Goal: Complete application form

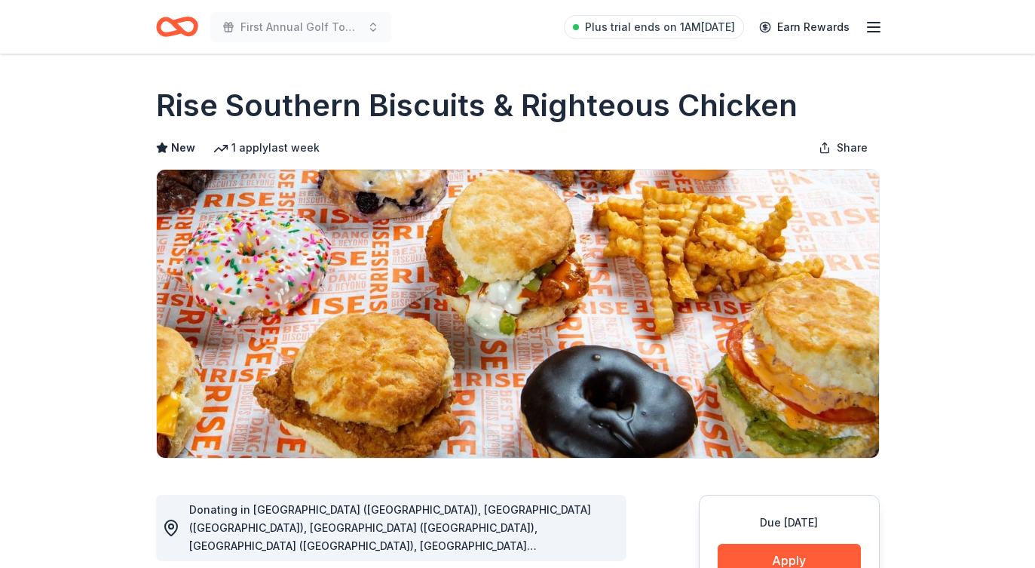
scroll to position [222, 0]
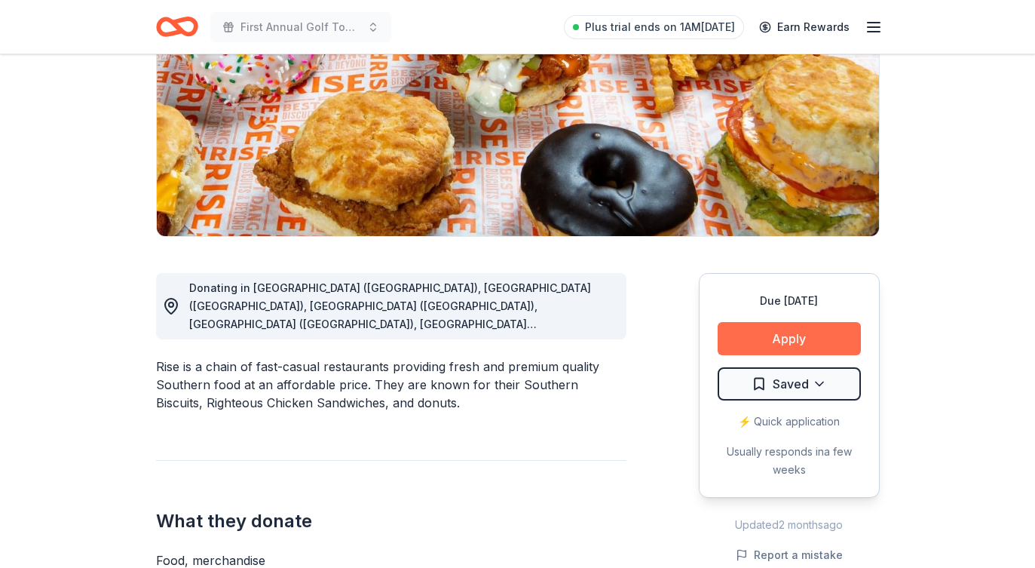
click at [797, 341] on button "Apply" at bounding box center [788, 338] width 143 height 33
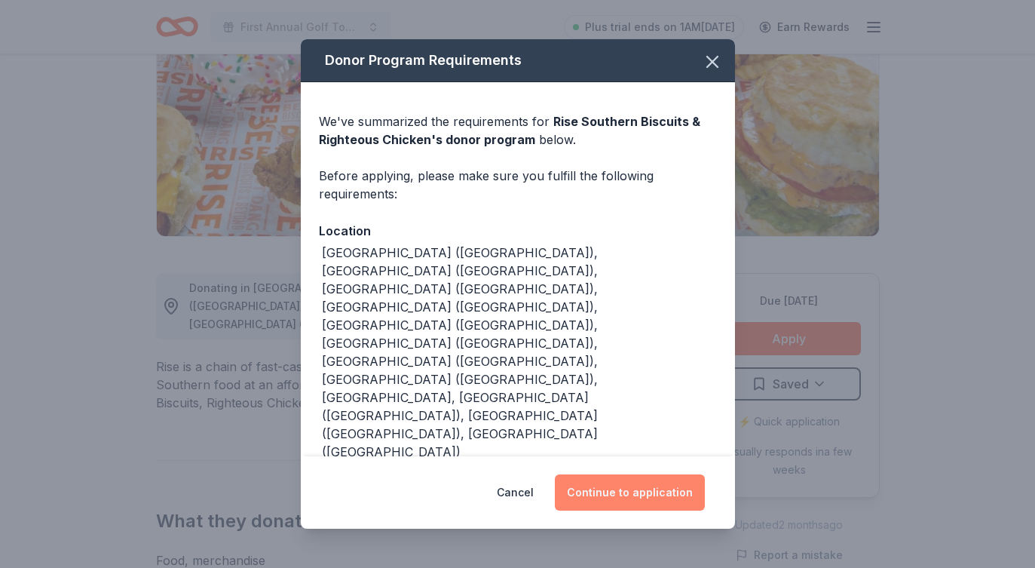
click at [614, 498] on button "Continue to application" at bounding box center [630, 492] width 150 height 36
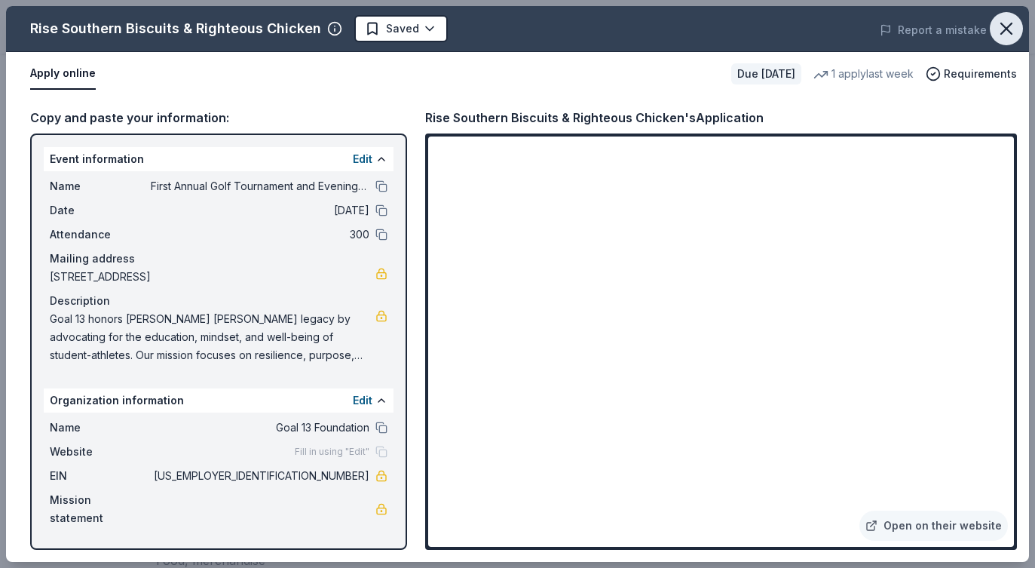
click at [1008, 26] on icon "button" at bounding box center [1006, 28] width 11 height 11
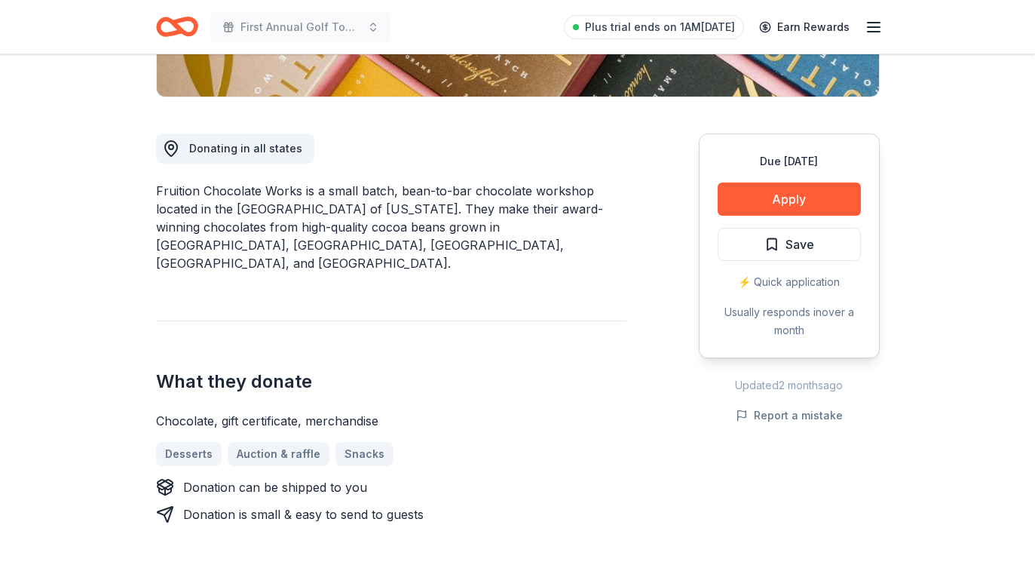
scroll to position [364, 0]
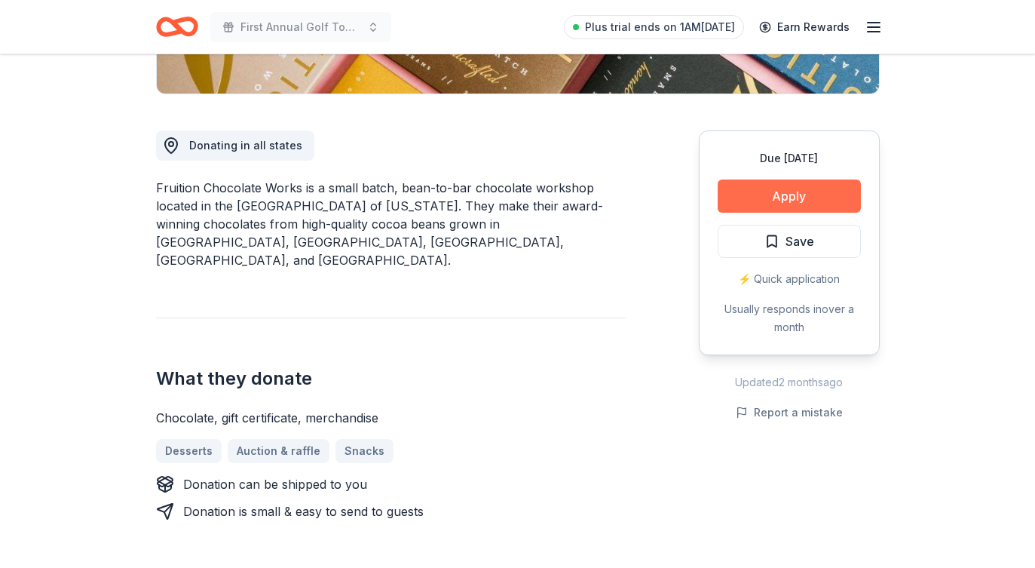
click at [831, 188] on button "Apply" at bounding box center [788, 195] width 143 height 33
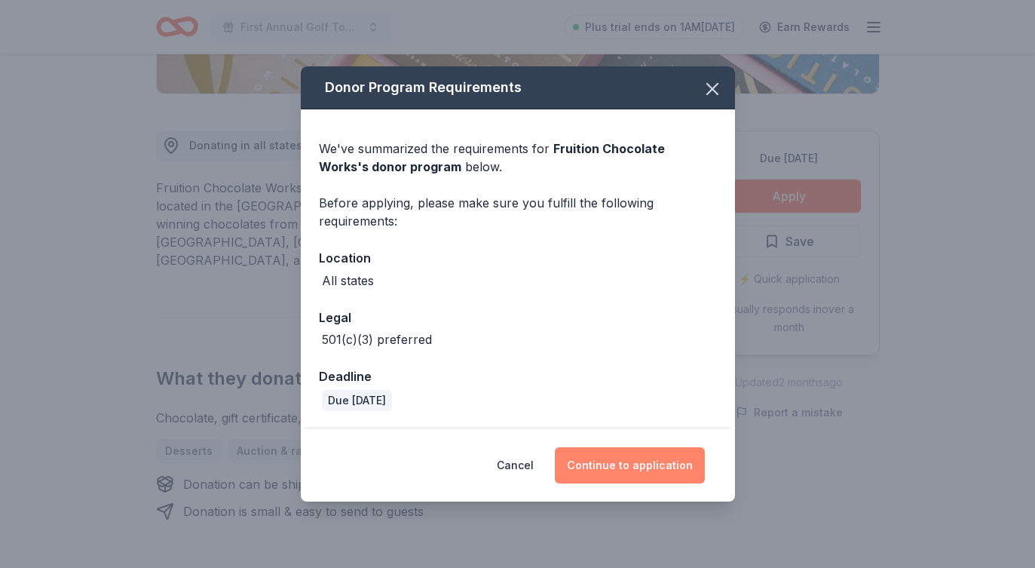
click at [634, 467] on button "Continue to application" at bounding box center [630, 465] width 150 height 36
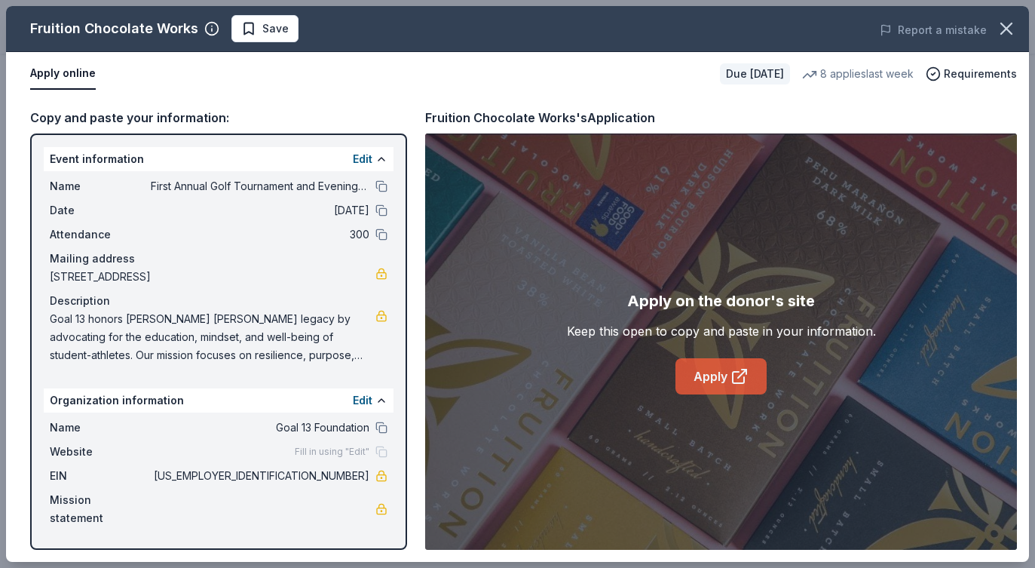
click at [705, 371] on link "Apply" at bounding box center [720, 376] width 91 height 36
click at [50, 318] on span "Goal 13 honors Holden Trent's legacy by advocating for the education, mindset, …" at bounding box center [213, 337] width 326 height 54
click at [361, 159] on button "Edit" at bounding box center [363, 159] width 20 height 18
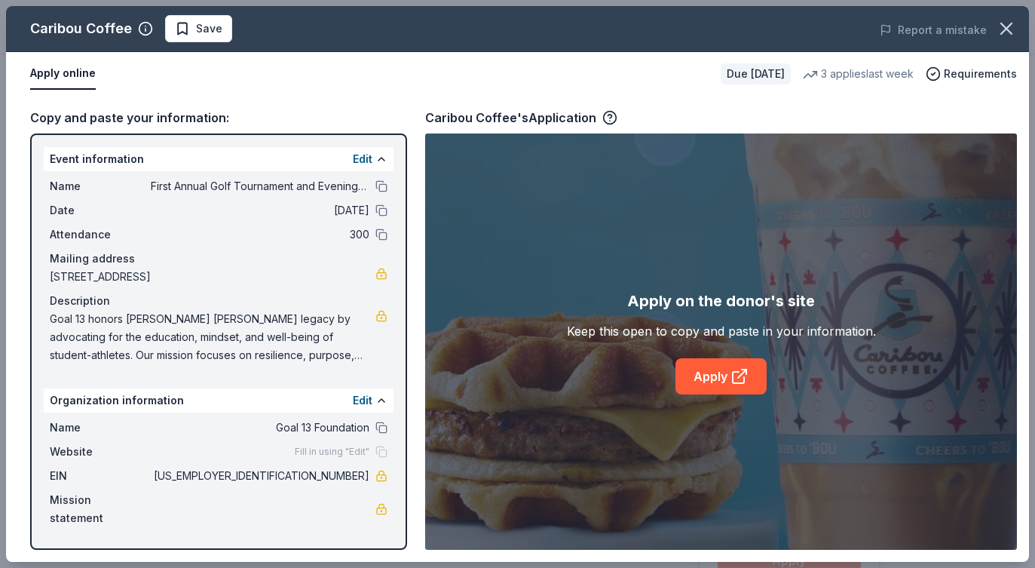
scroll to position [173, 0]
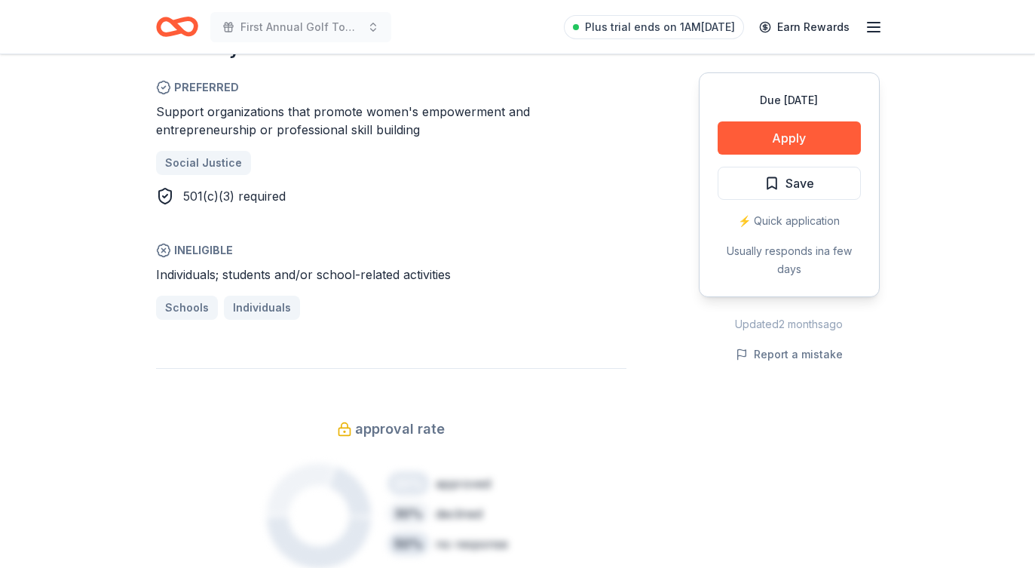
scroll to position [875, 0]
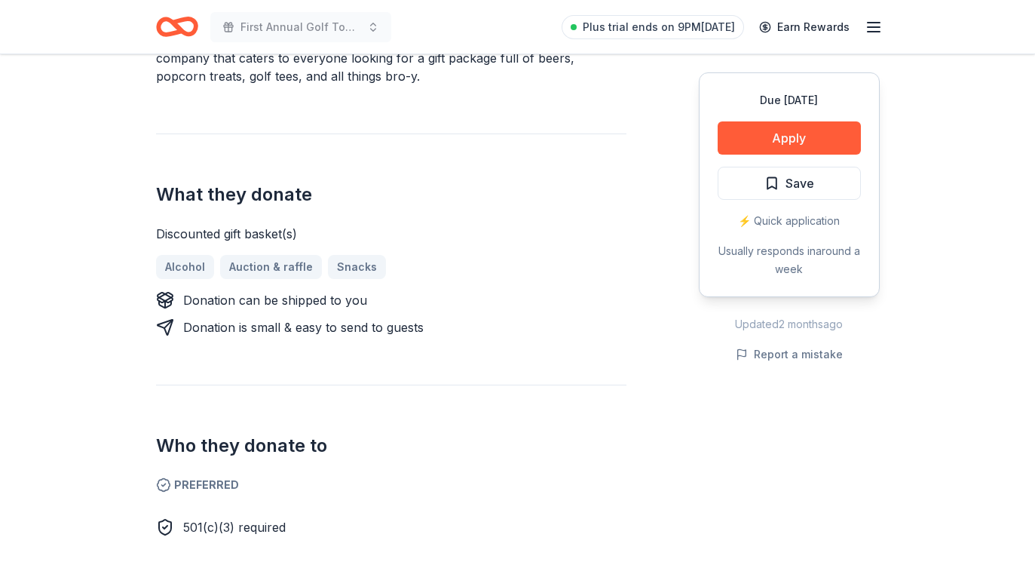
scroll to position [442, 0]
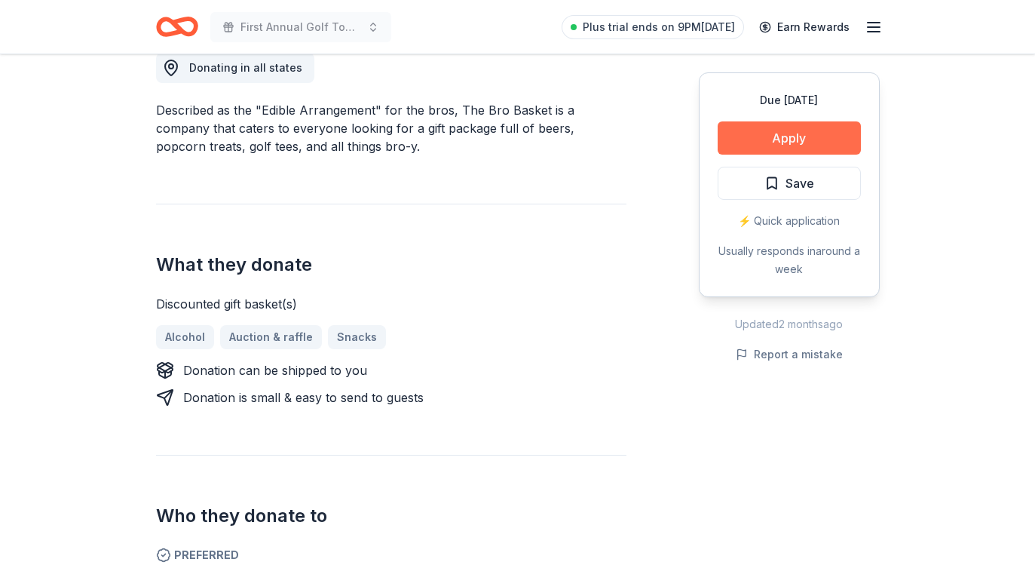
click at [791, 138] on button "Apply" at bounding box center [788, 137] width 143 height 33
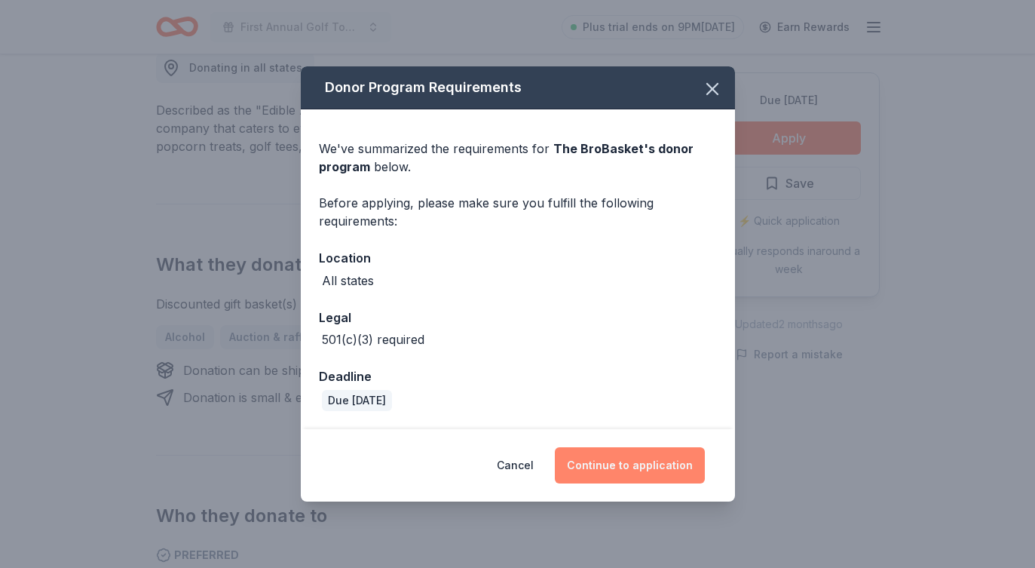
click at [644, 473] on button "Continue to application" at bounding box center [630, 465] width 150 height 36
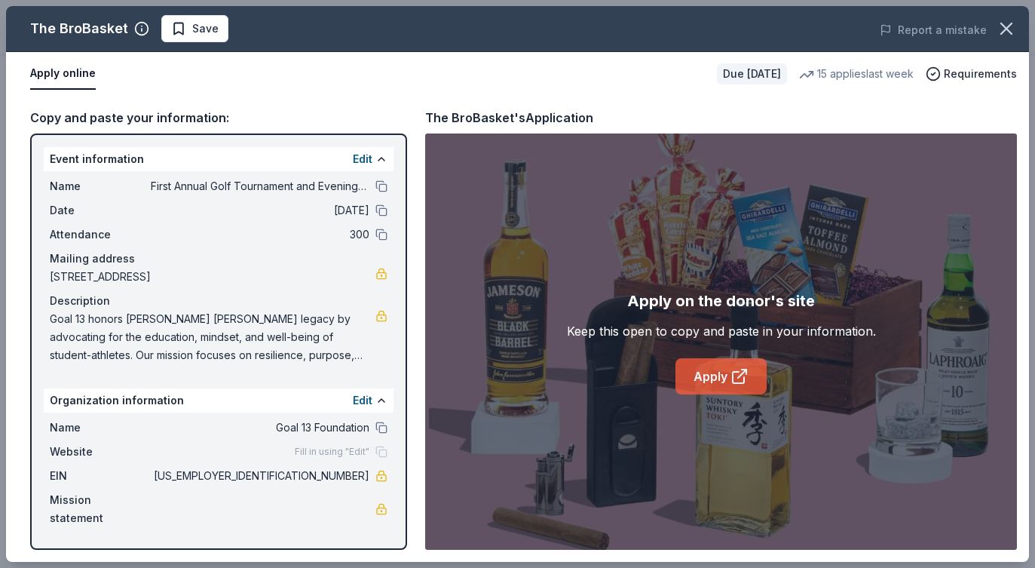
click at [731, 377] on icon at bounding box center [739, 376] width 18 height 18
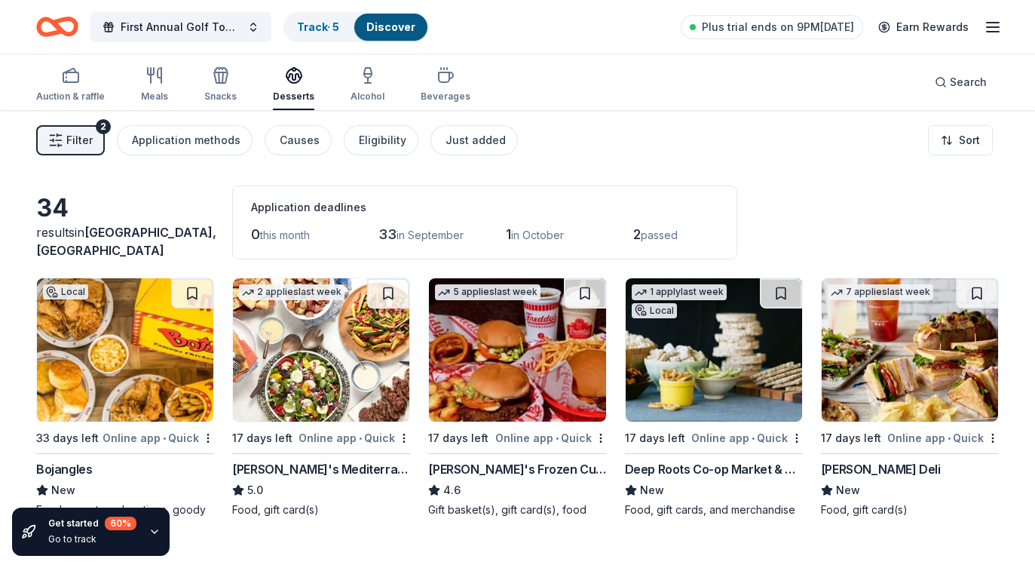
click at [987, 27] on line "button" at bounding box center [993, 27] width 12 height 0
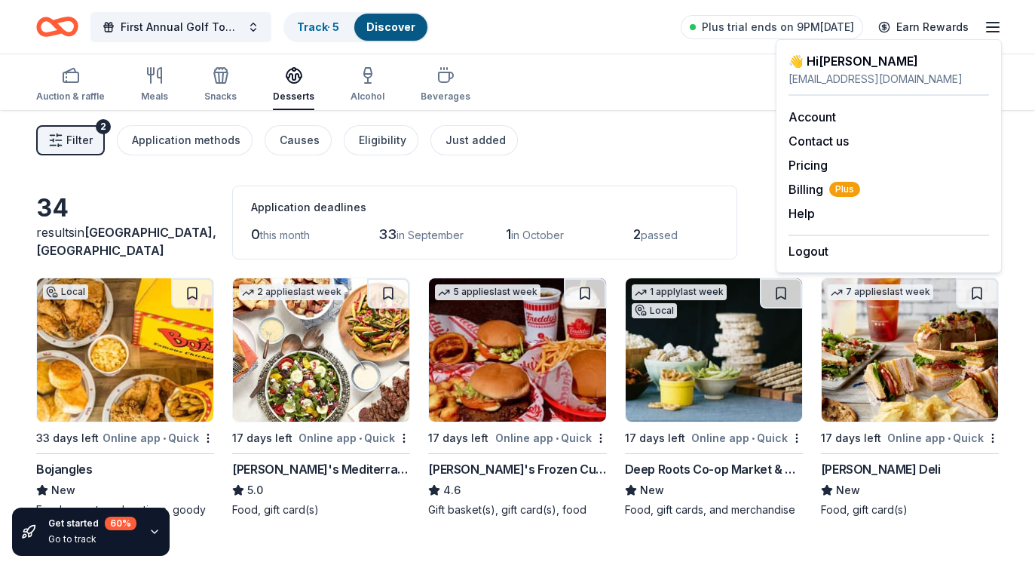
click at [867, 82] on div "annieb@goal13foundation.org" at bounding box center [888, 79] width 200 height 18
click at [798, 217] on button "Help" at bounding box center [801, 213] width 26 height 18
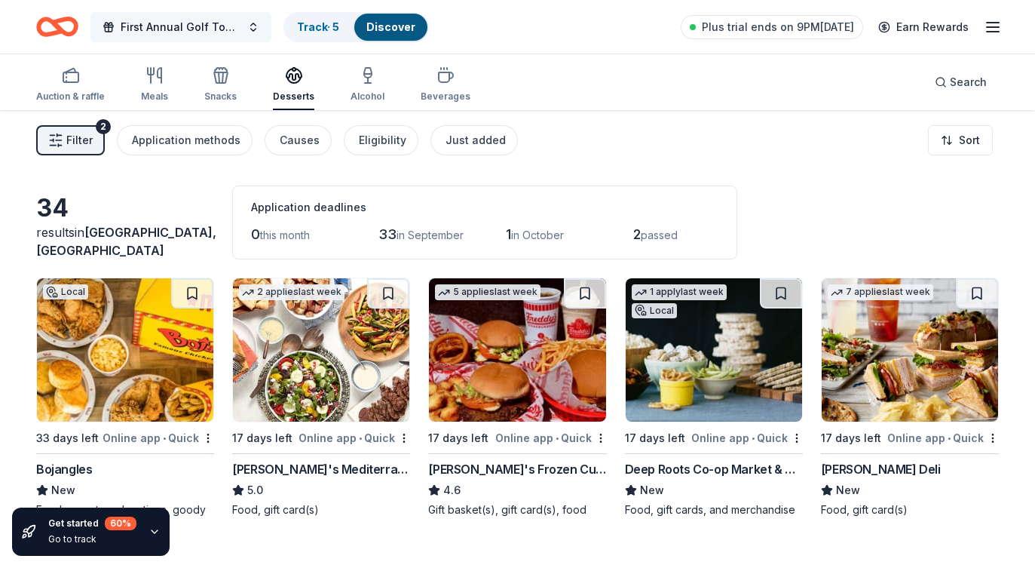
click at [256, 25] on button "First Annual Golf Tournament and Evening Celebration" at bounding box center [180, 27] width 181 height 30
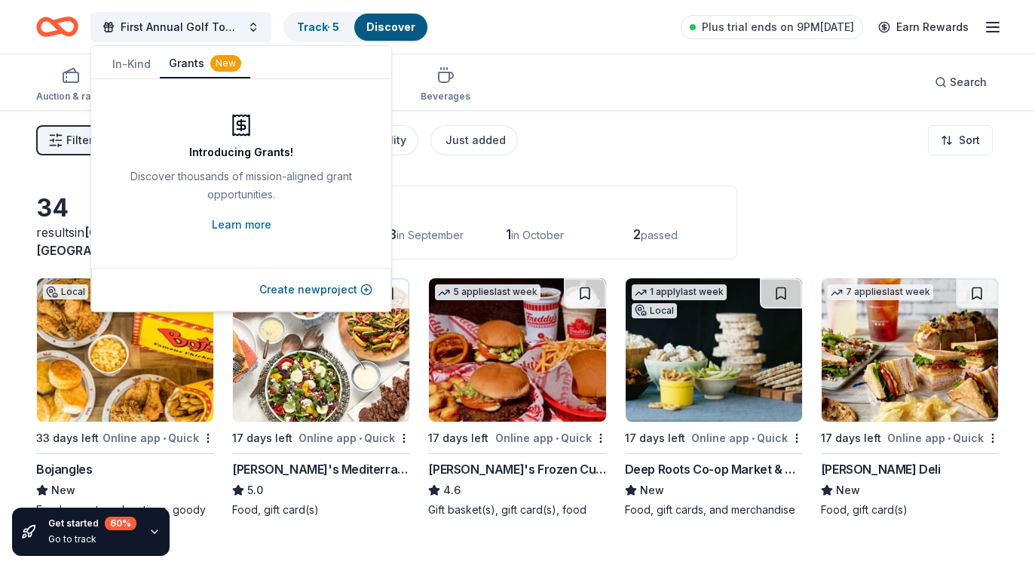
click at [185, 64] on button "Grants New" at bounding box center [205, 64] width 90 height 29
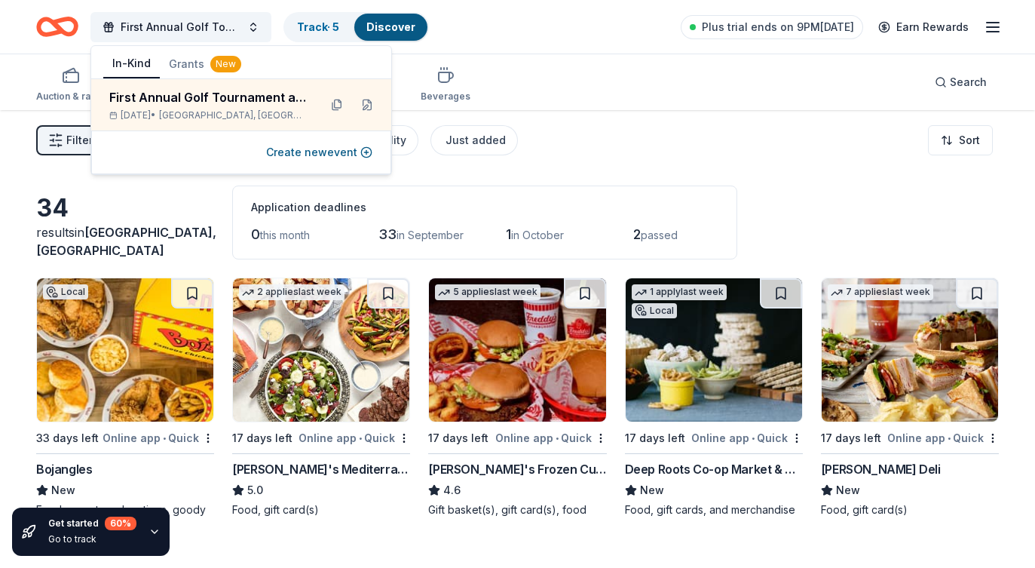
click at [135, 62] on button "In-Kind" at bounding box center [131, 64] width 57 height 29
click at [402, 31] on link "Discover" at bounding box center [390, 26] width 49 height 13
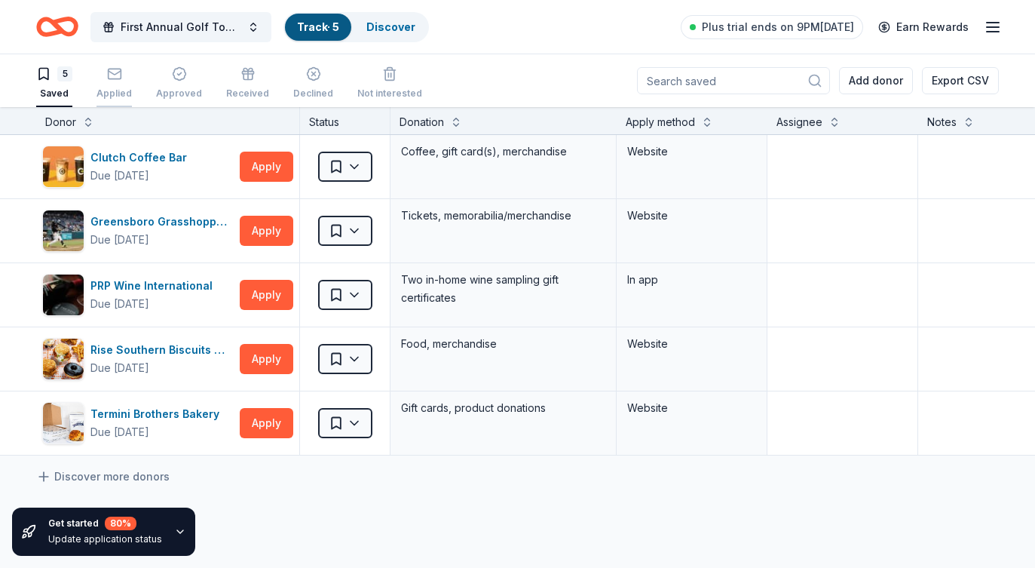
click at [111, 78] on rect "button" at bounding box center [114, 74] width 13 height 10
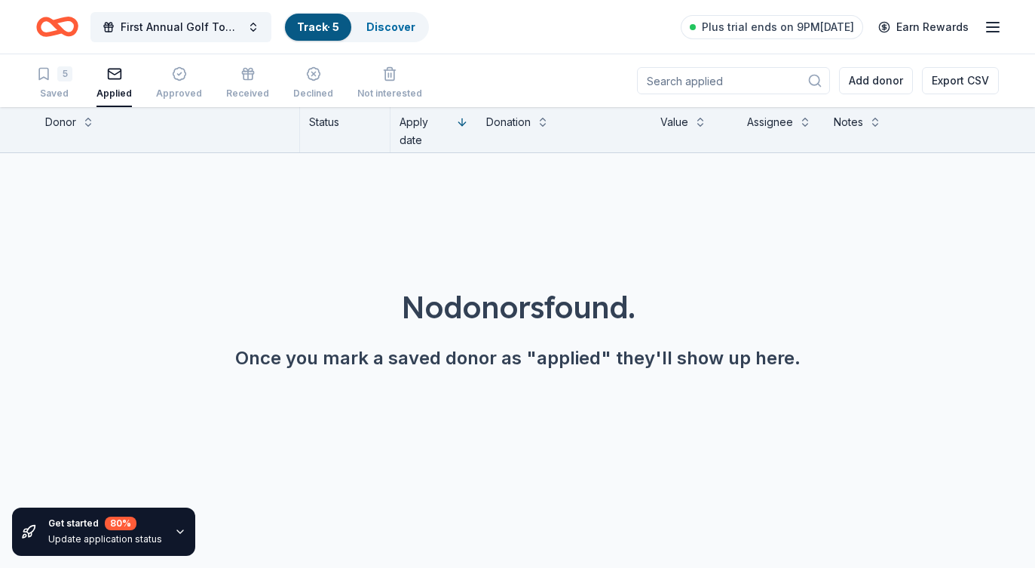
click at [112, 80] on icon "button" at bounding box center [114, 73] width 15 height 15
click at [164, 83] on div "Approved" at bounding box center [179, 82] width 46 height 33
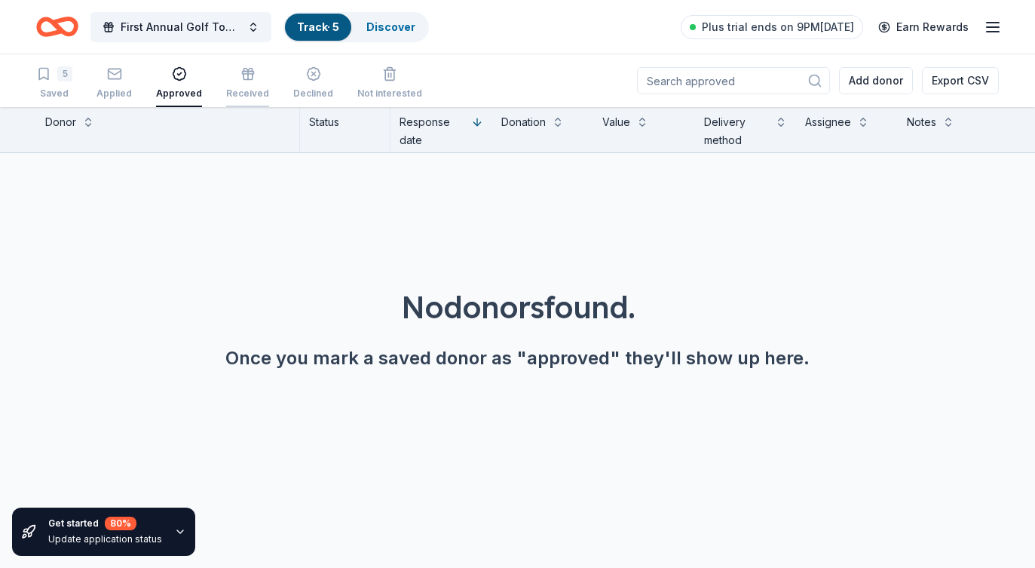
click at [249, 77] on div "button" at bounding box center [247, 73] width 43 height 15
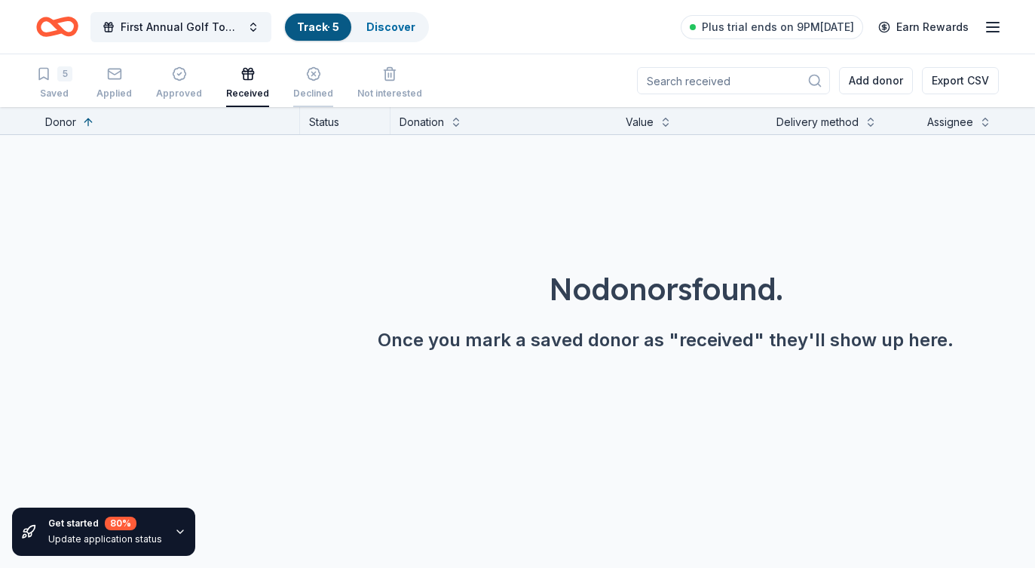
click at [306, 75] on icon "button" at bounding box center [313, 73] width 15 height 15
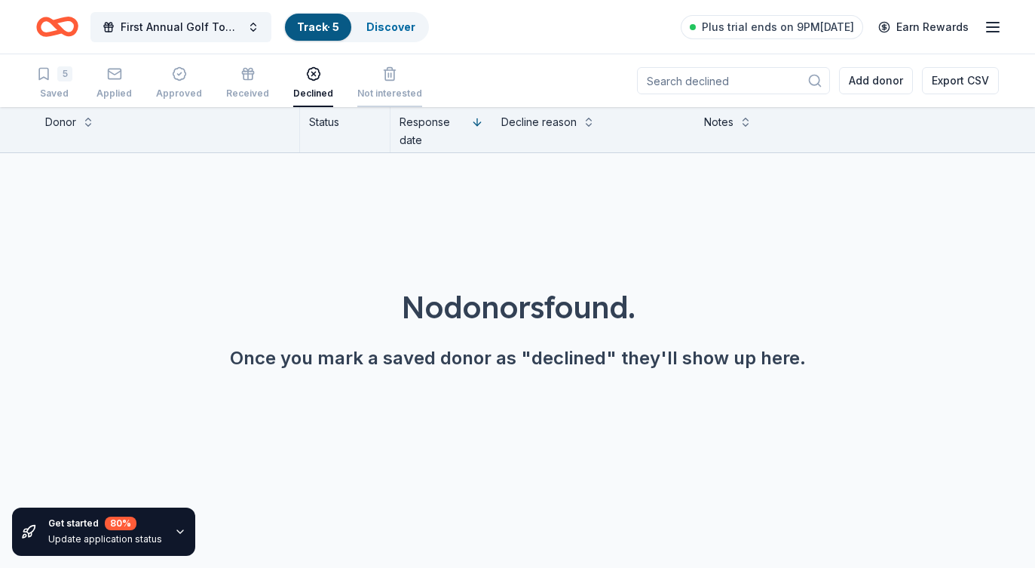
click at [378, 85] on div "Not interested" at bounding box center [389, 82] width 65 height 33
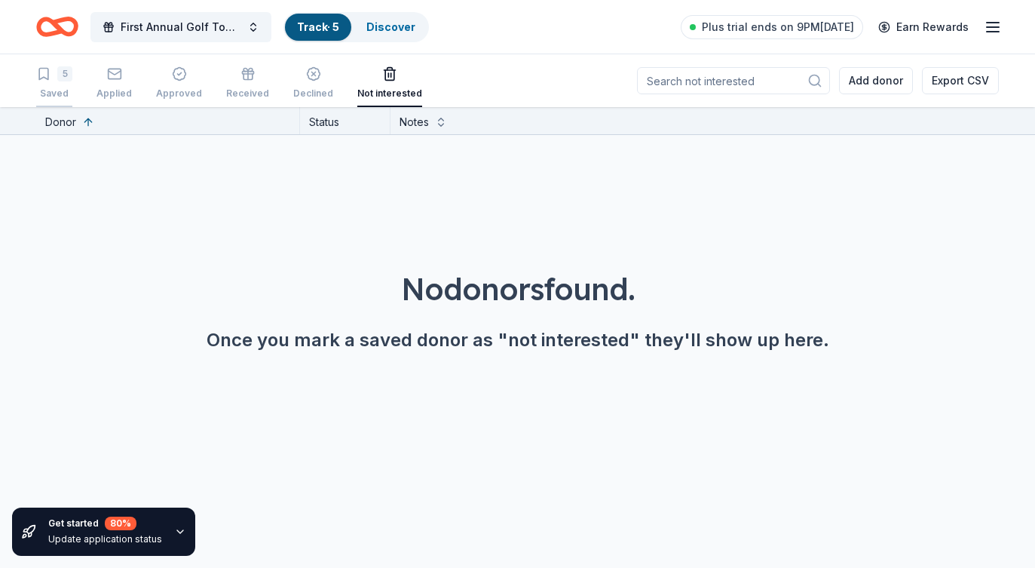
click at [60, 81] on div "5" at bounding box center [64, 73] width 15 height 15
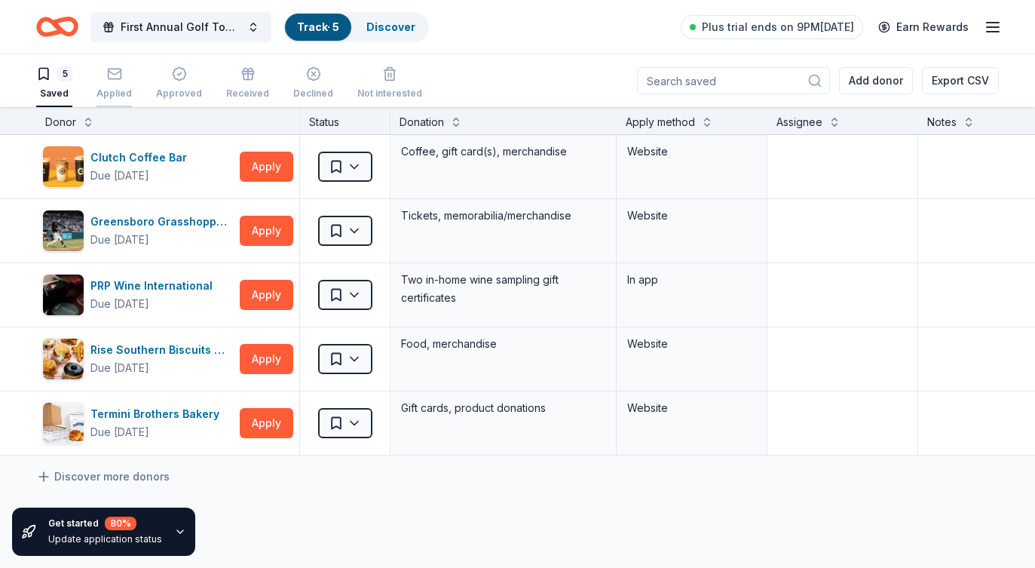
click at [115, 85] on div "Applied" at bounding box center [113, 82] width 35 height 33
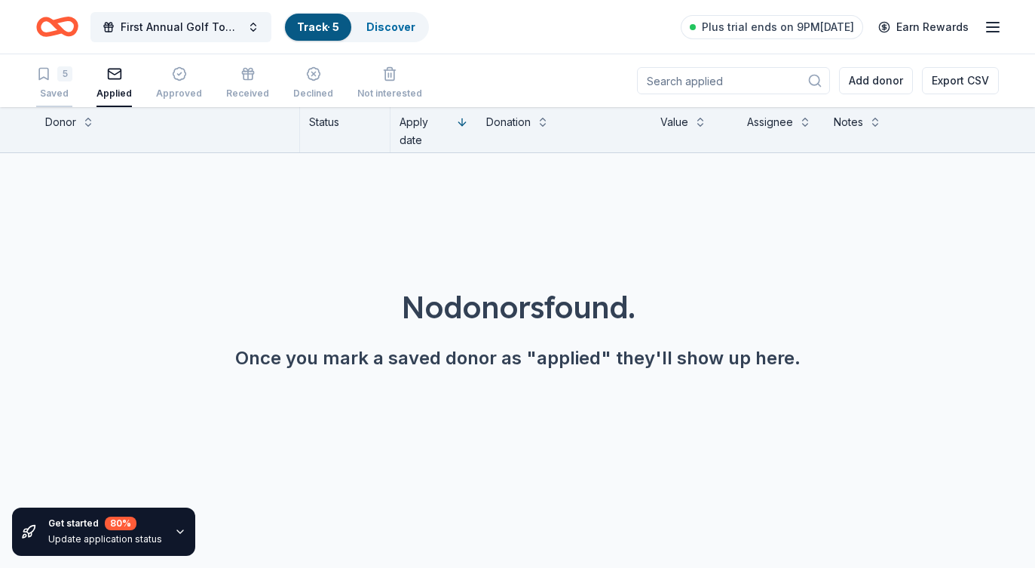
click at [60, 75] on div "5" at bounding box center [64, 73] width 15 height 15
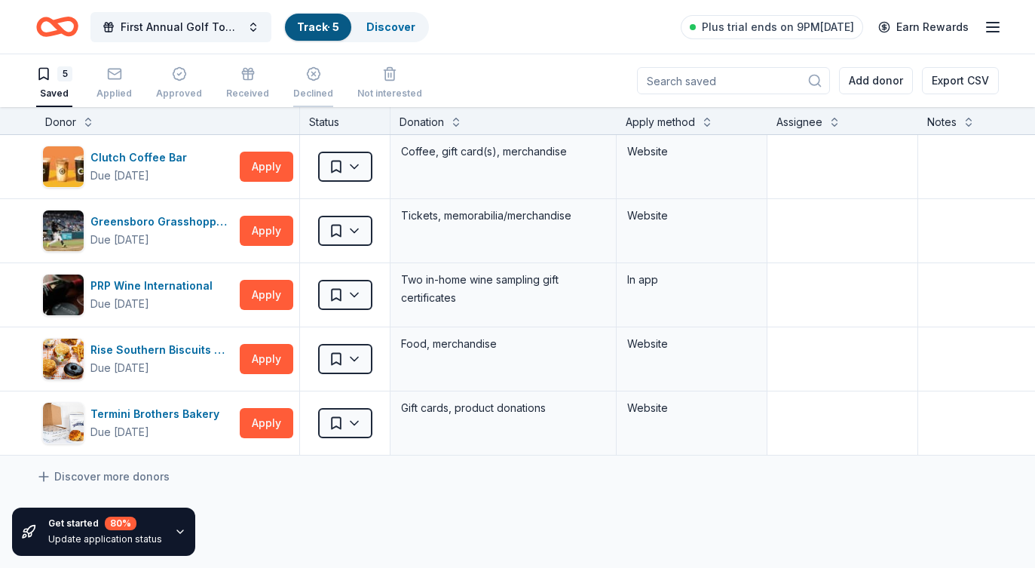
click at [298, 93] on div "Declined" at bounding box center [313, 93] width 40 height 12
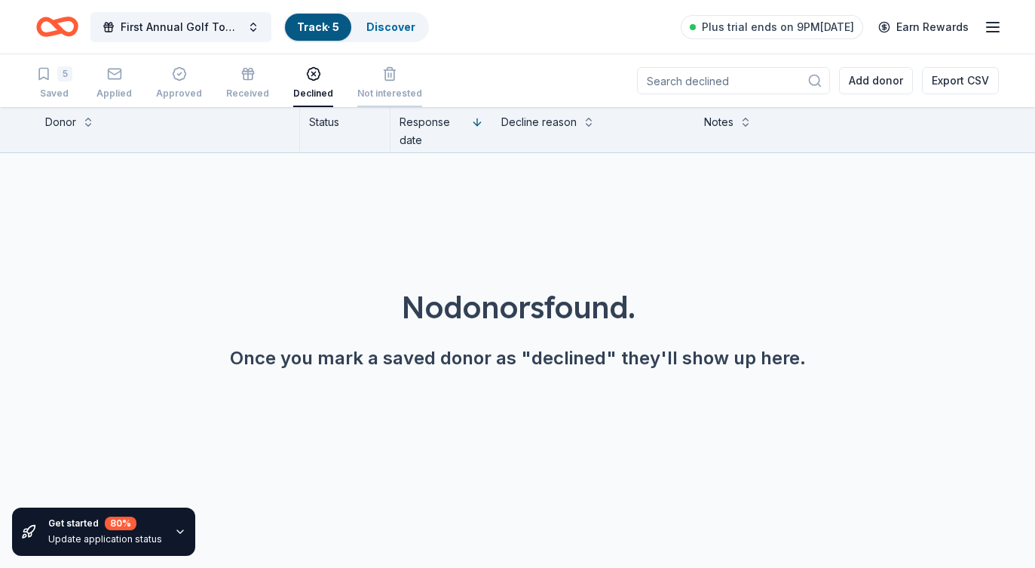
click at [386, 78] on icon "button" at bounding box center [389, 73] width 15 height 15
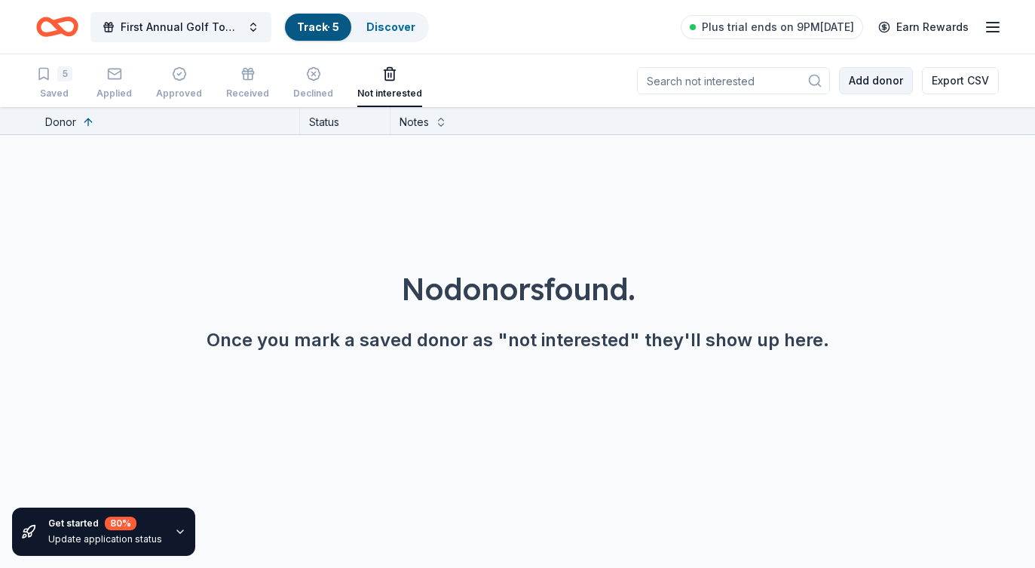
click at [878, 85] on button "Add donor" at bounding box center [876, 80] width 74 height 27
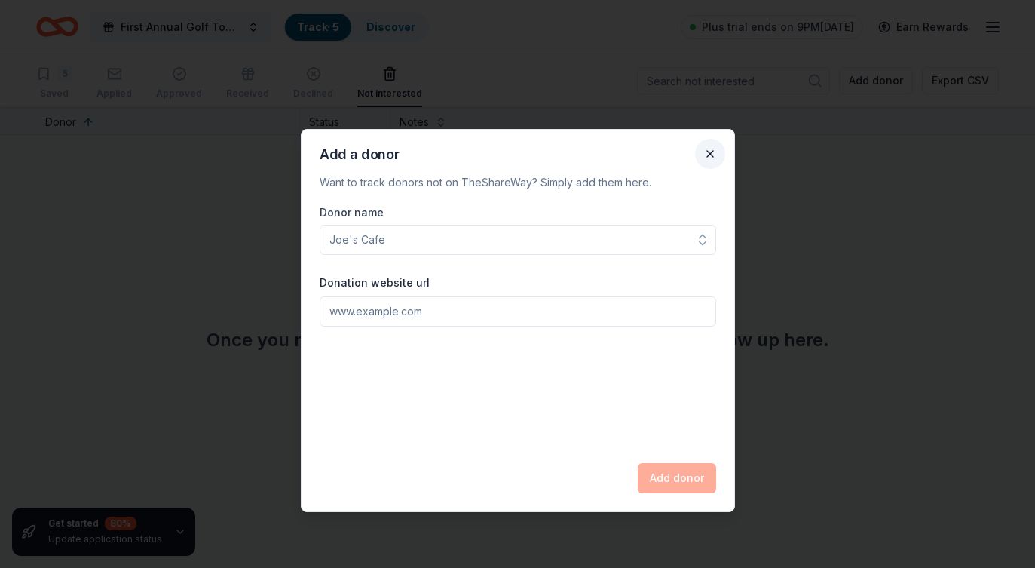
click at [705, 153] on button "Close" at bounding box center [710, 154] width 30 height 30
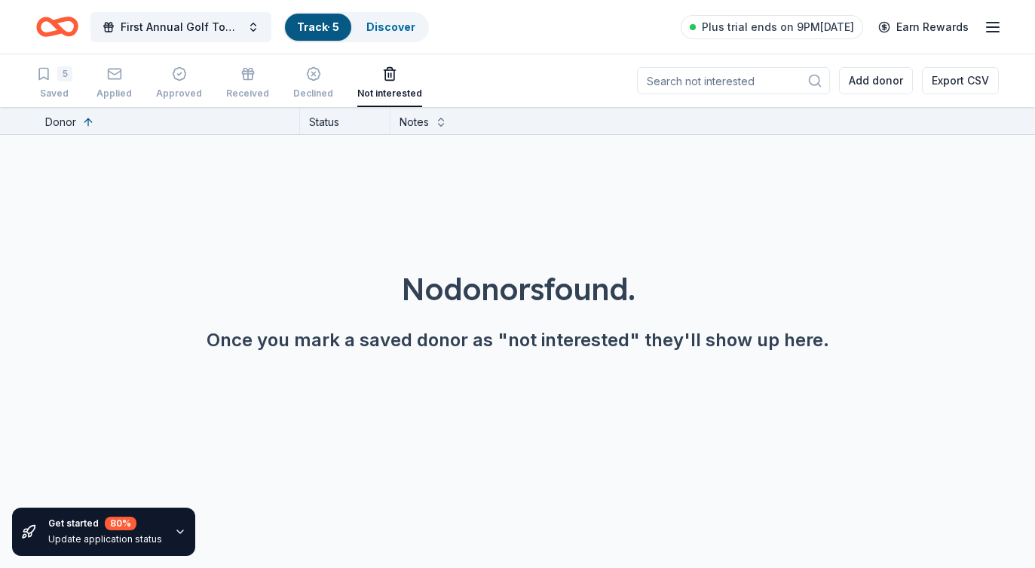
click at [989, 29] on icon "button" at bounding box center [993, 27] width 18 height 18
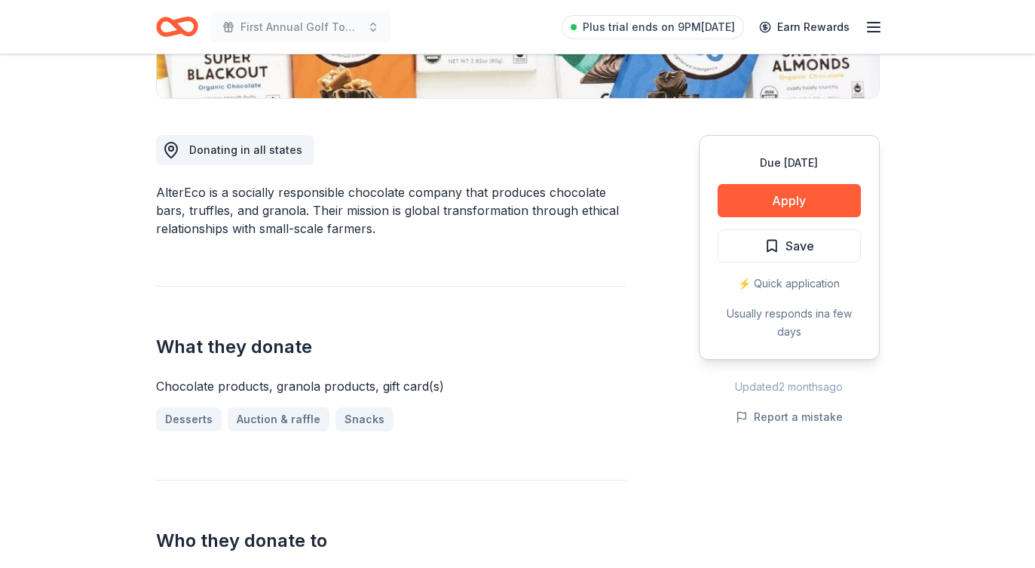
scroll to position [352, 0]
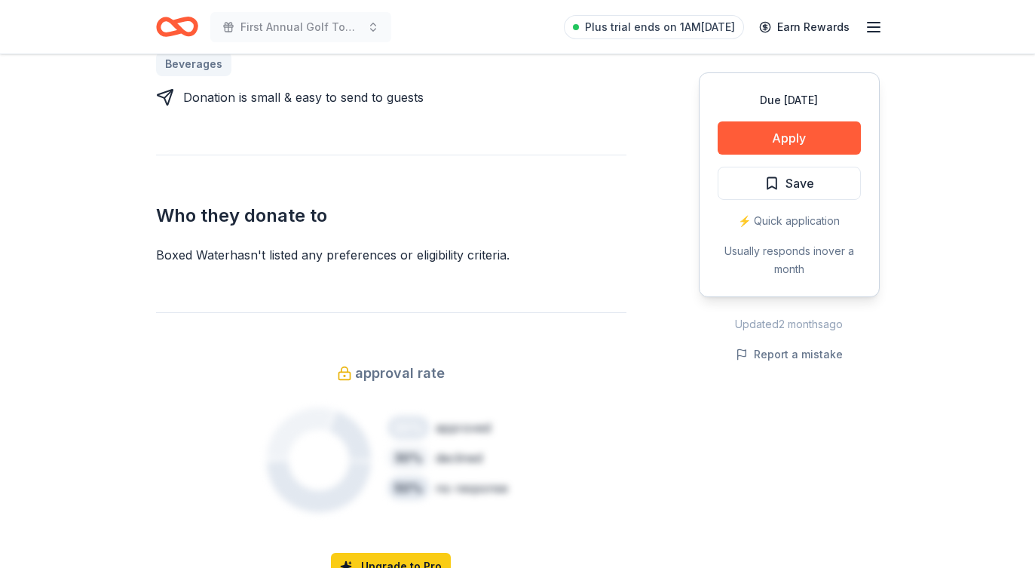
scroll to position [636, 0]
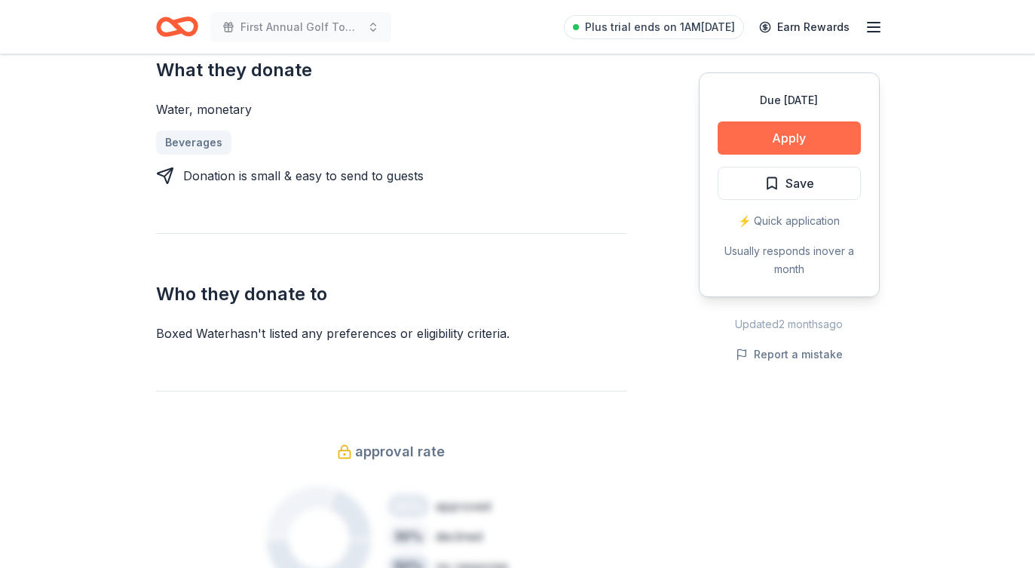
click at [831, 142] on button "Apply" at bounding box center [788, 137] width 143 height 33
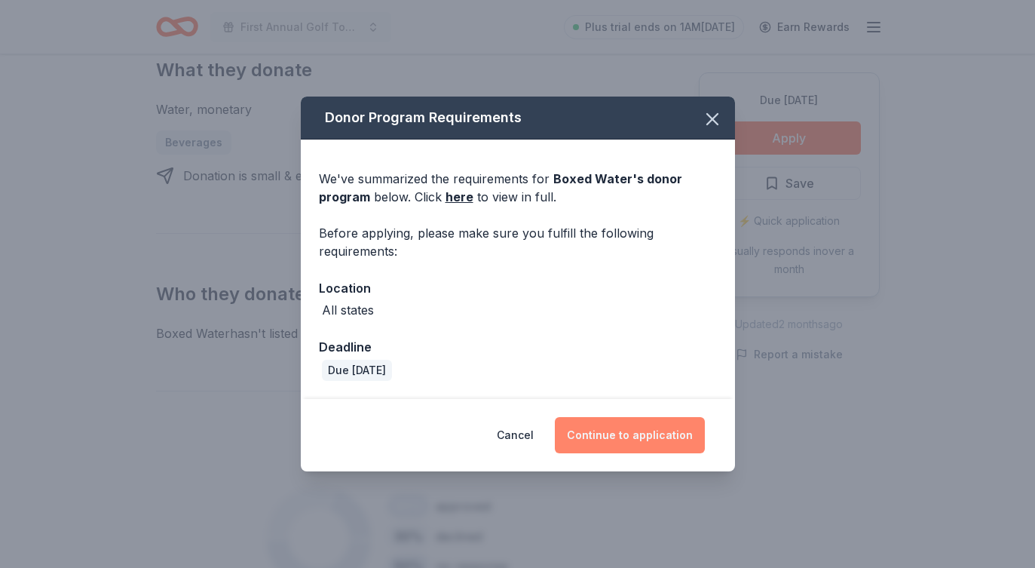
click at [627, 429] on button "Continue to application" at bounding box center [630, 435] width 150 height 36
